Goal: Check status: Check status

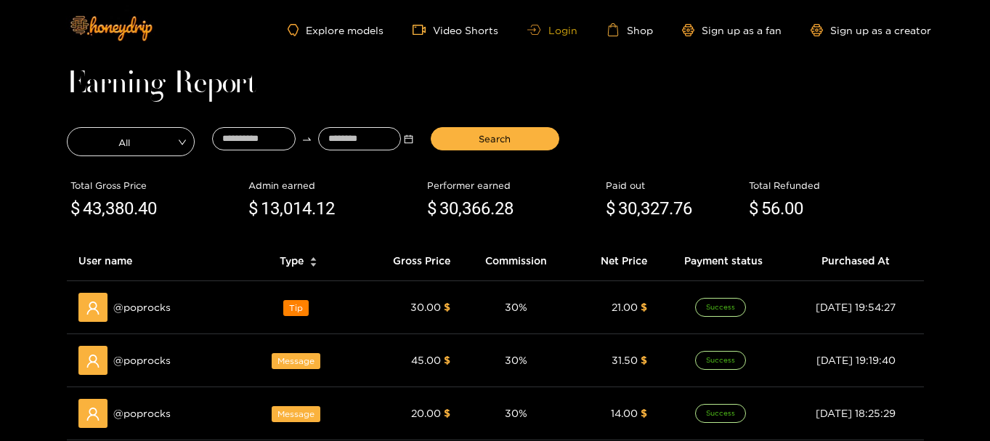
click at [570, 25] on link "Login" at bounding box center [551, 30] width 49 height 11
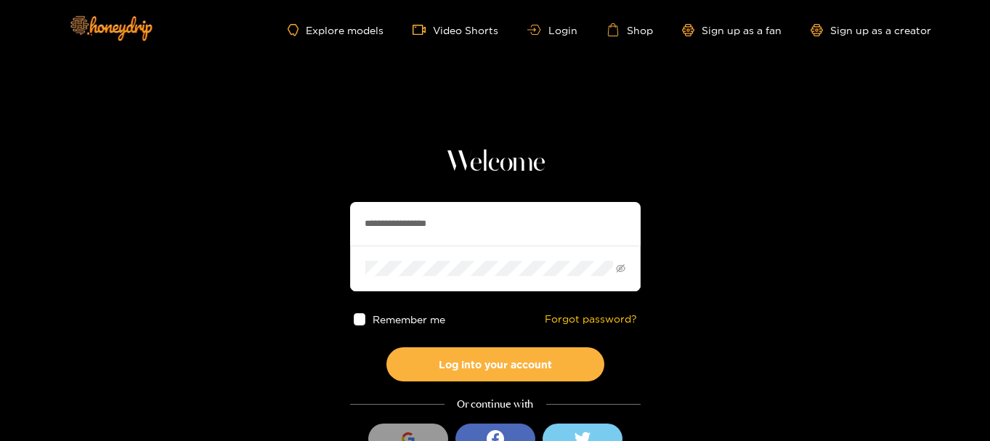
drag, startPoint x: 482, startPoint y: 227, endPoint x: 195, endPoint y: 232, distance: 287.0
click at [195, 232] on section "**********" at bounding box center [495, 258] width 990 height 516
paste input "text"
type input "**********"
click at [227, 288] on section "**********" at bounding box center [495, 258] width 990 height 516
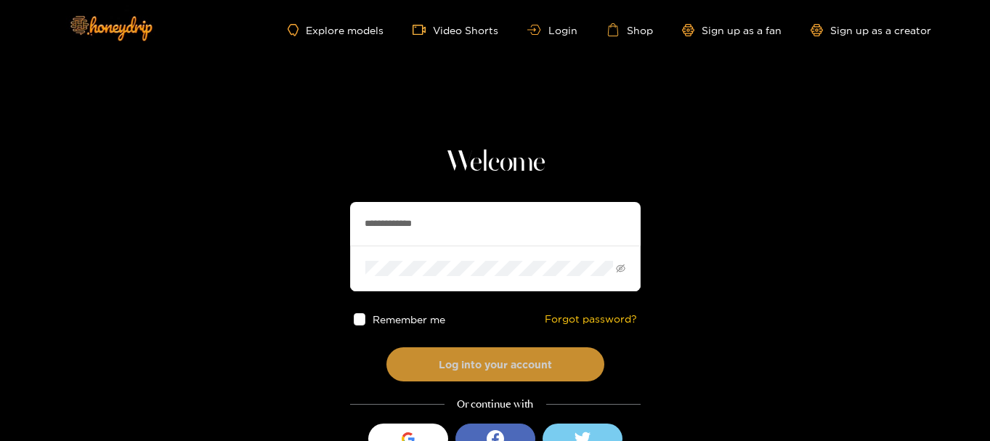
click at [426, 366] on button "Log into your account" at bounding box center [495, 364] width 218 height 34
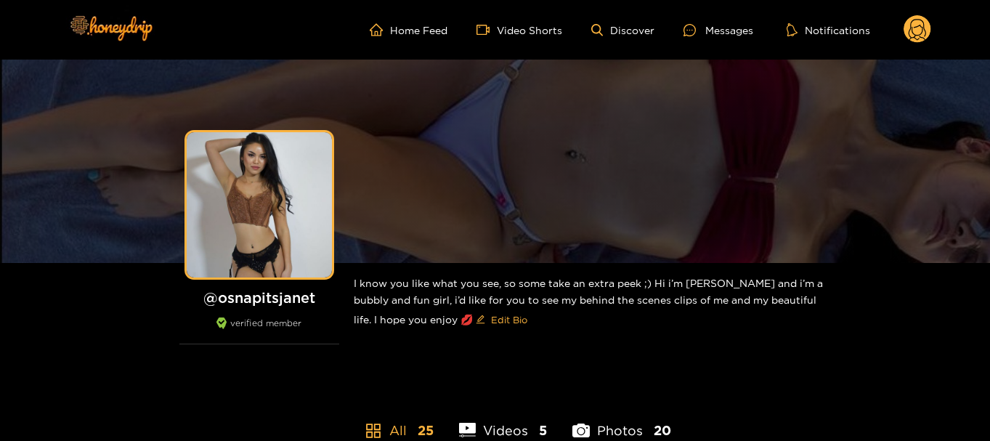
click at [925, 15] on div "Home Feed Video Shorts Discover Messages Notifications 0 videos discover messag…" at bounding box center [496, 30] width 872 height 60
click at [923, 26] on circle at bounding box center [918, 29] width 28 height 28
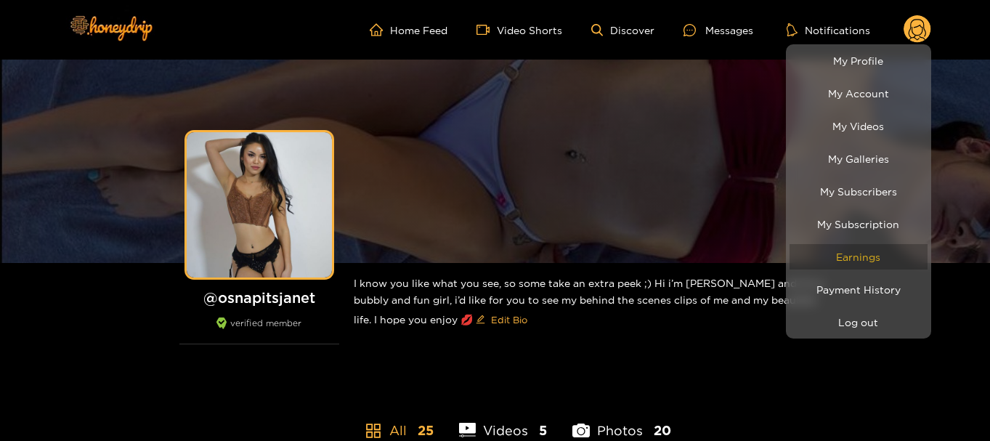
click at [834, 267] on link "Earnings" at bounding box center [859, 256] width 138 height 25
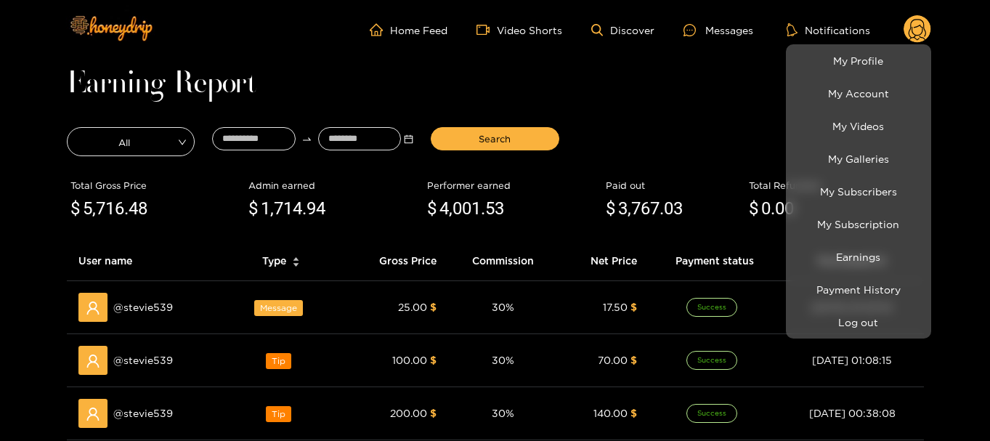
click at [231, 142] on div at bounding box center [495, 220] width 990 height 441
click at [231, 142] on input at bounding box center [254, 138] width 84 height 23
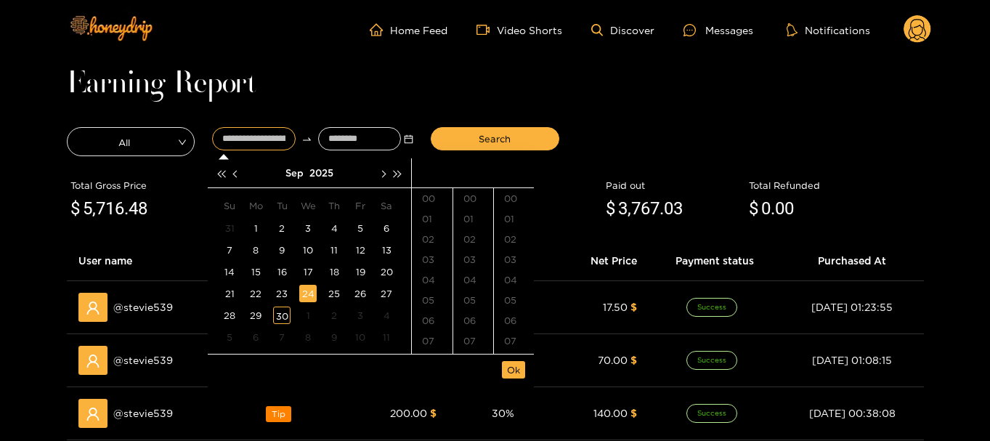
click at [307, 299] on div "24" at bounding box center [307, 293] width 17 height 17
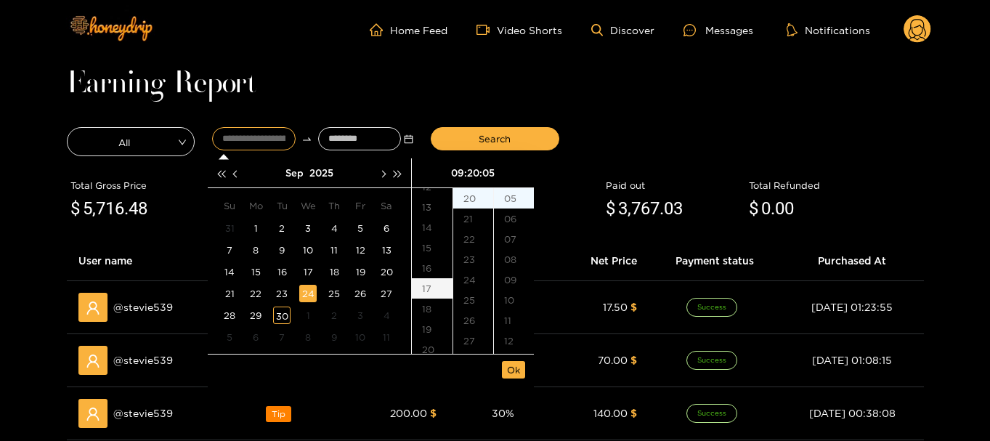
click at [434, 291] on div "17" at bounding box center [432, 288] width 41 height 20
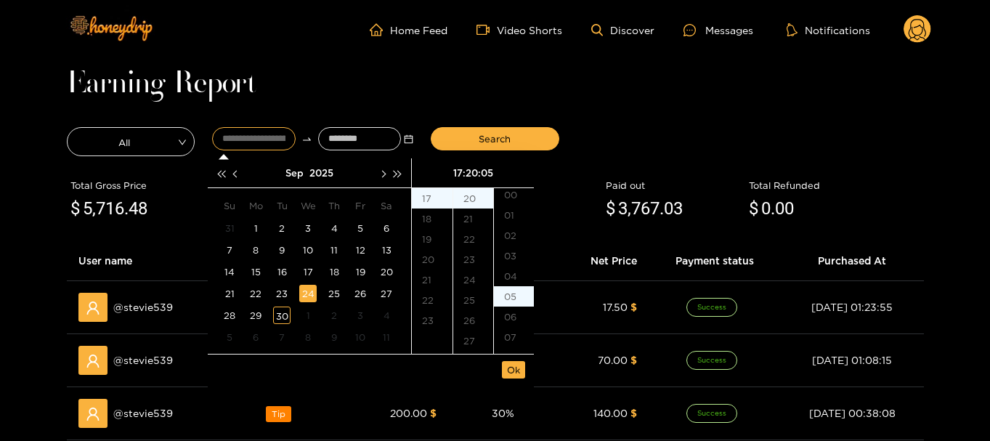
scroll to position [0, 0]
click at [519, 199] on div "00" at bounding box center [514, 198] width 40 height 20
type input "**********"
click at [515, 366] on span "Ok" at bounding box center [513, 369] width 13 height 15
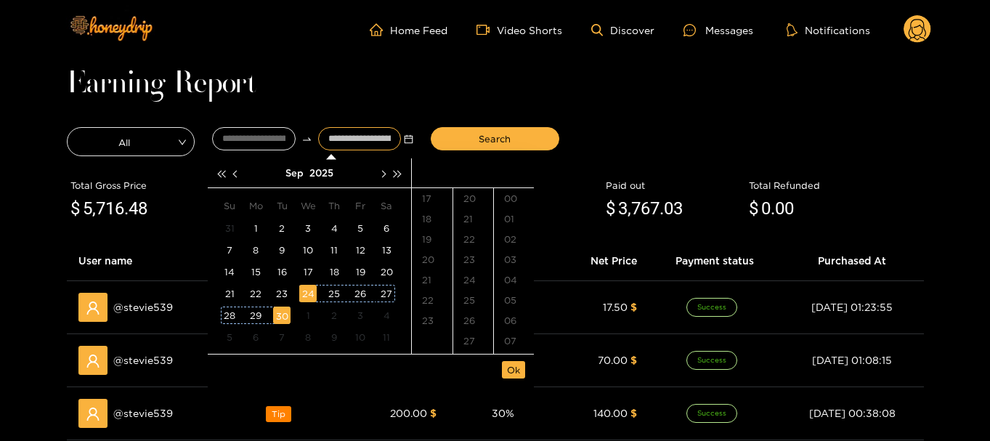
click at [282, 319] on div "30" at bounding box center [281, 315] width 17 height 17
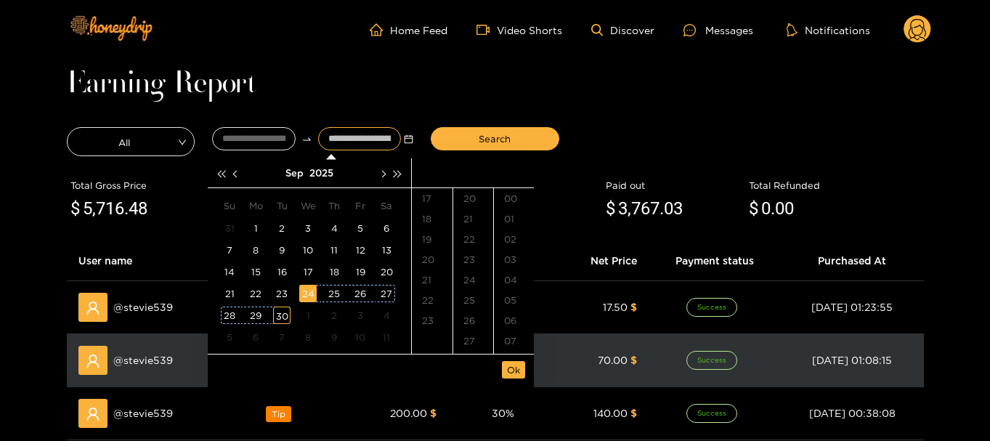
scroll to position [122, 0]
type input "**********"
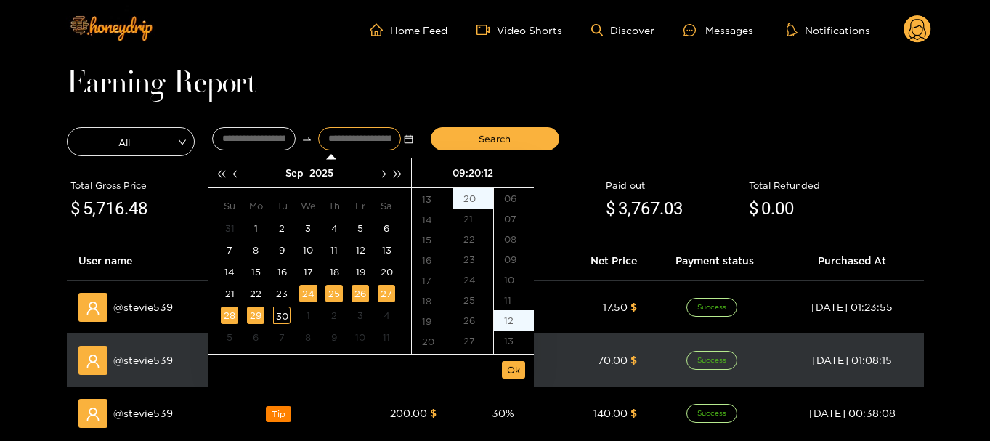
scroll to position [244, 0]
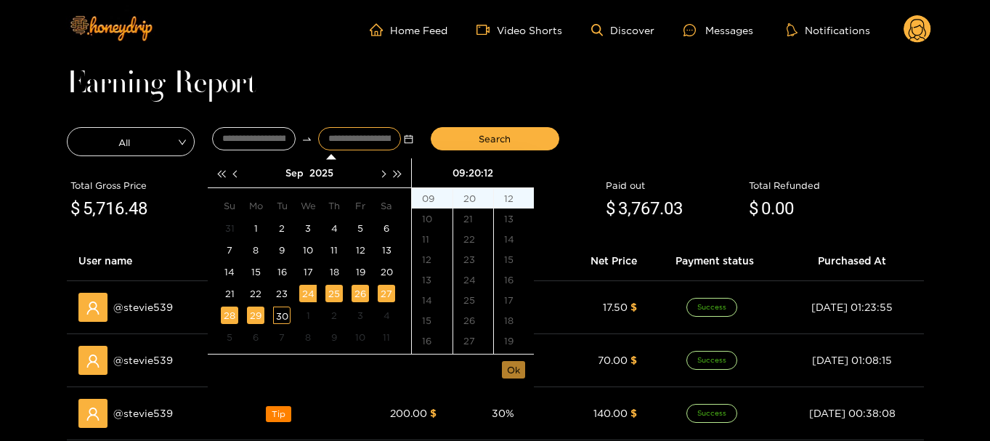
click at [512, 370] on span "Ok" at bounding box center [513, 369] width 13 height 15
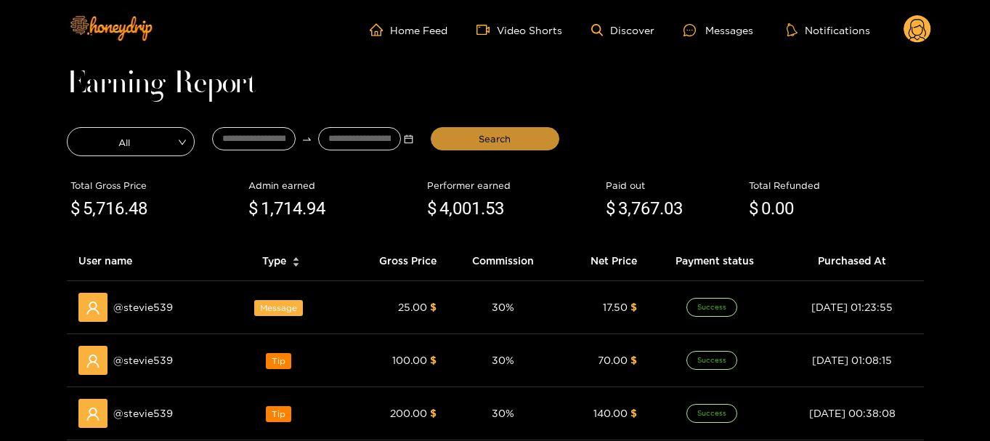
click at [502, 128] on button "Search" at bounding box center [495, 138] width 129 height 23
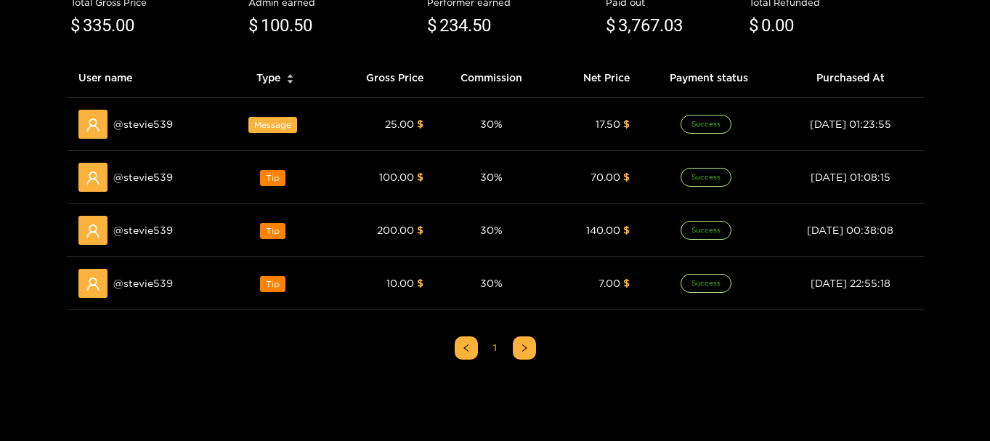
scroll to position [0, 0]
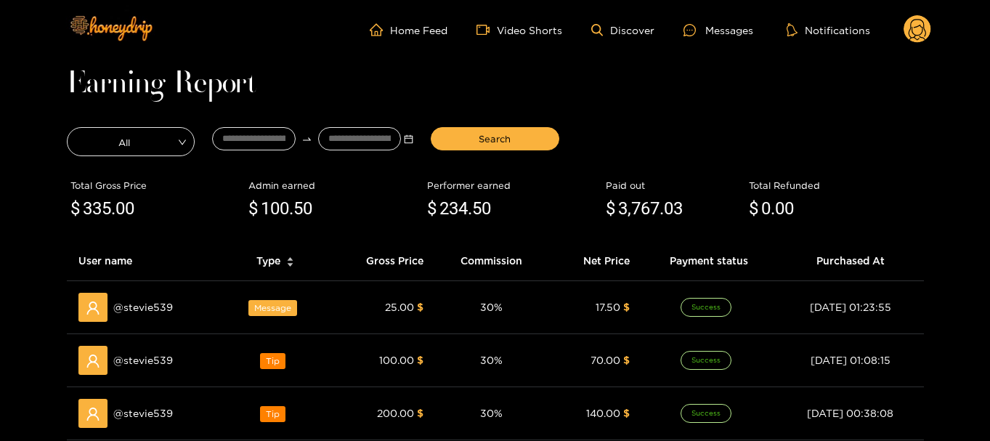
click at [924, 31] on circle at bounding box center [918, 29] width 28 height 28
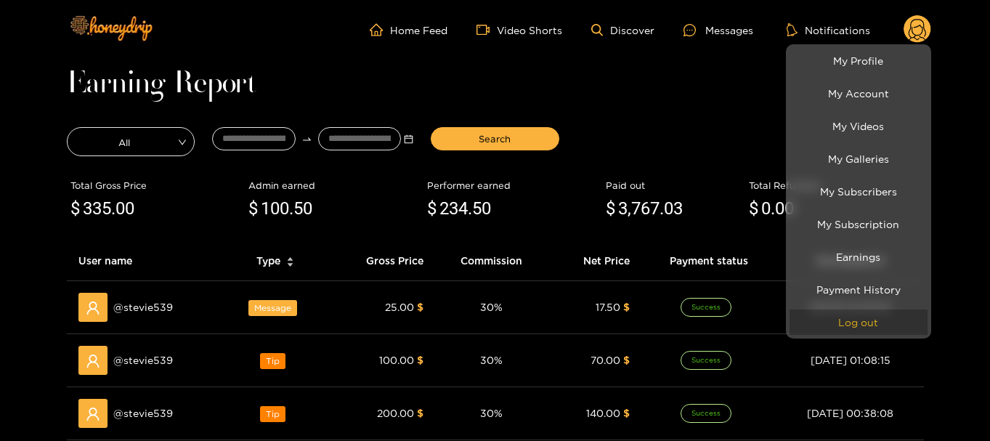
click at [858, 325] on button "Log out" at bounding box center [859, 321] width 138 height 25
